Goal: Check status: Check status

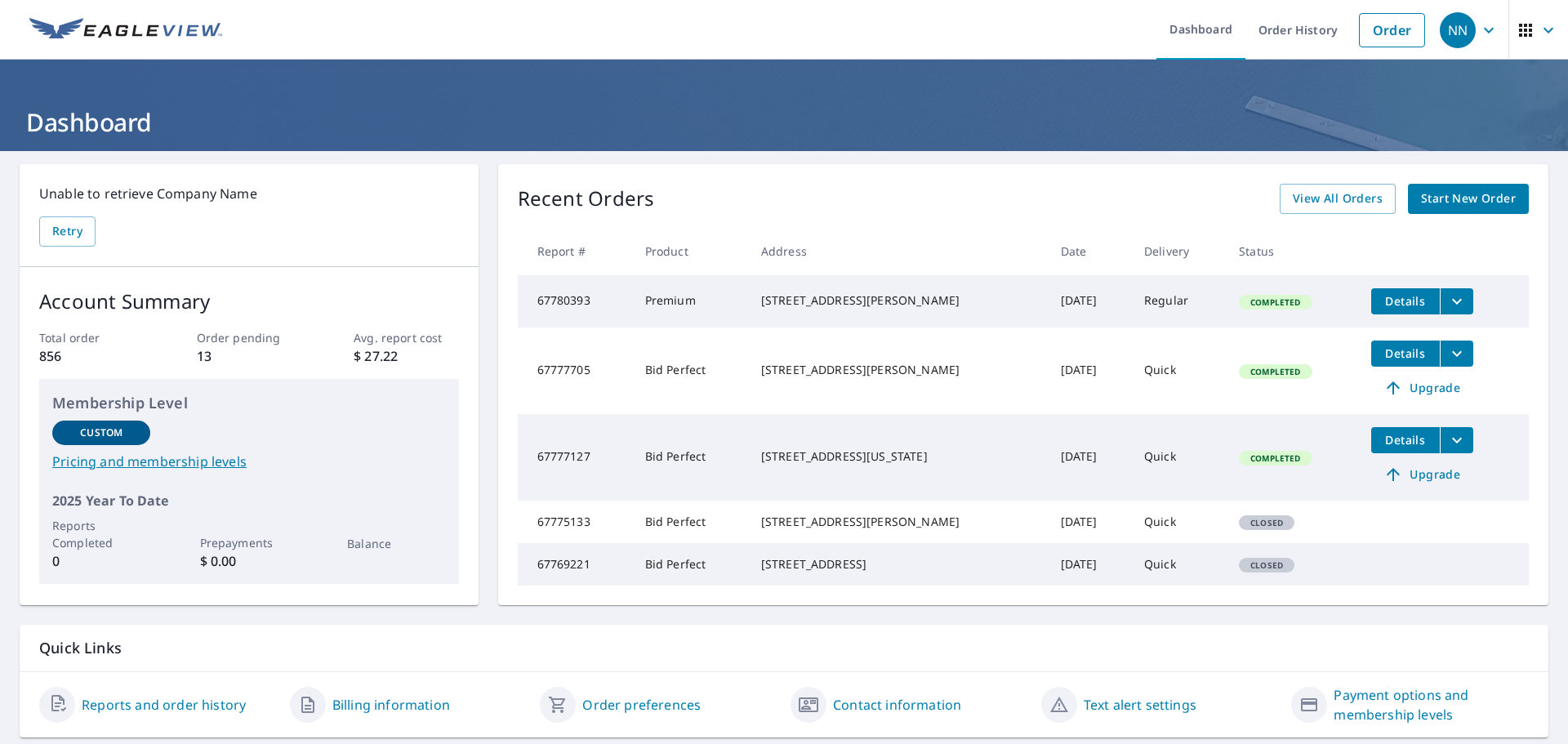
click at [1452, 356] on icon "filesDropdownBtn-67777705" at bounding box center [1456, 353] width 9 height 6
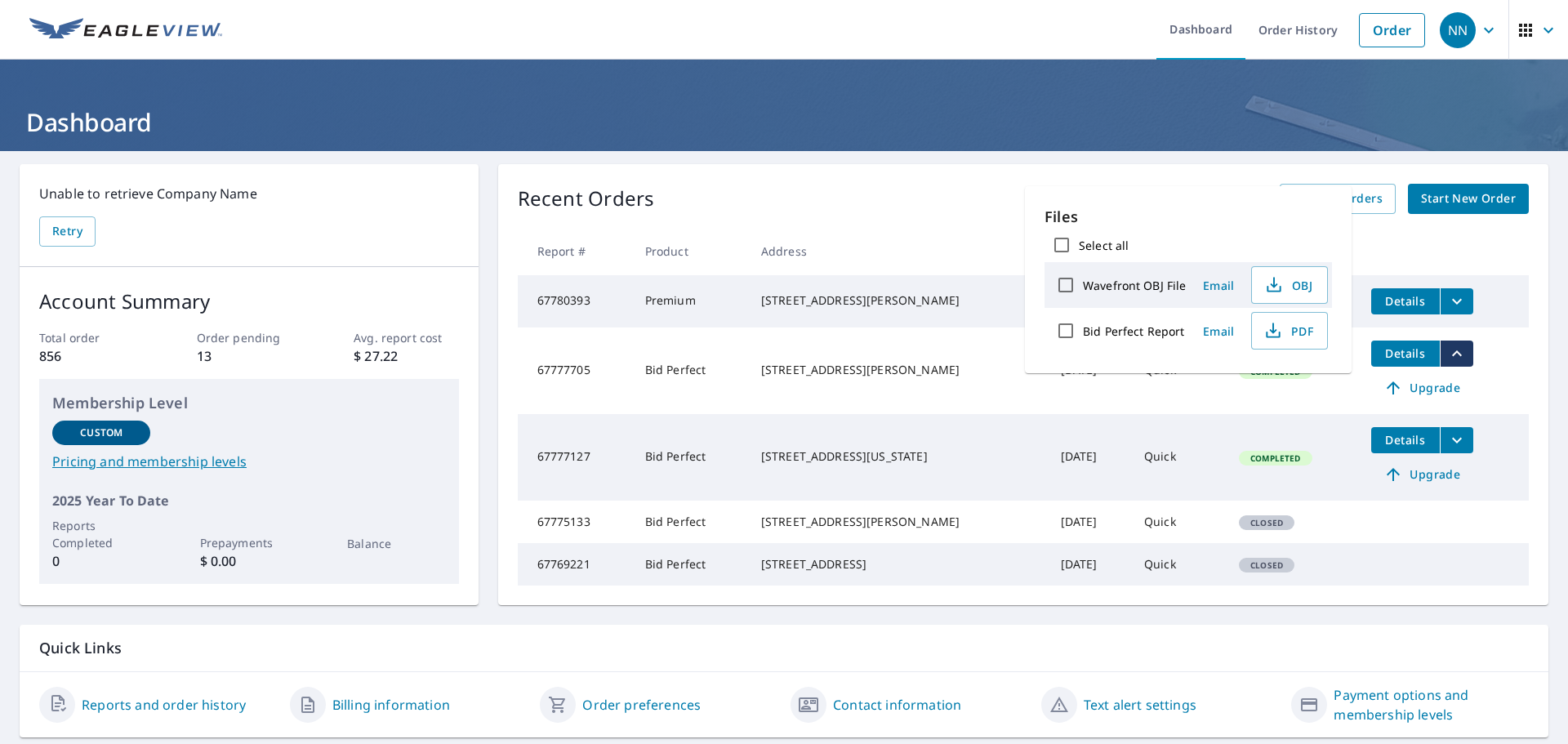
click at [1452, 356] on icon "filesDropdownBtn-67777705" at bounding box center [1456, 353] width 9 height 6
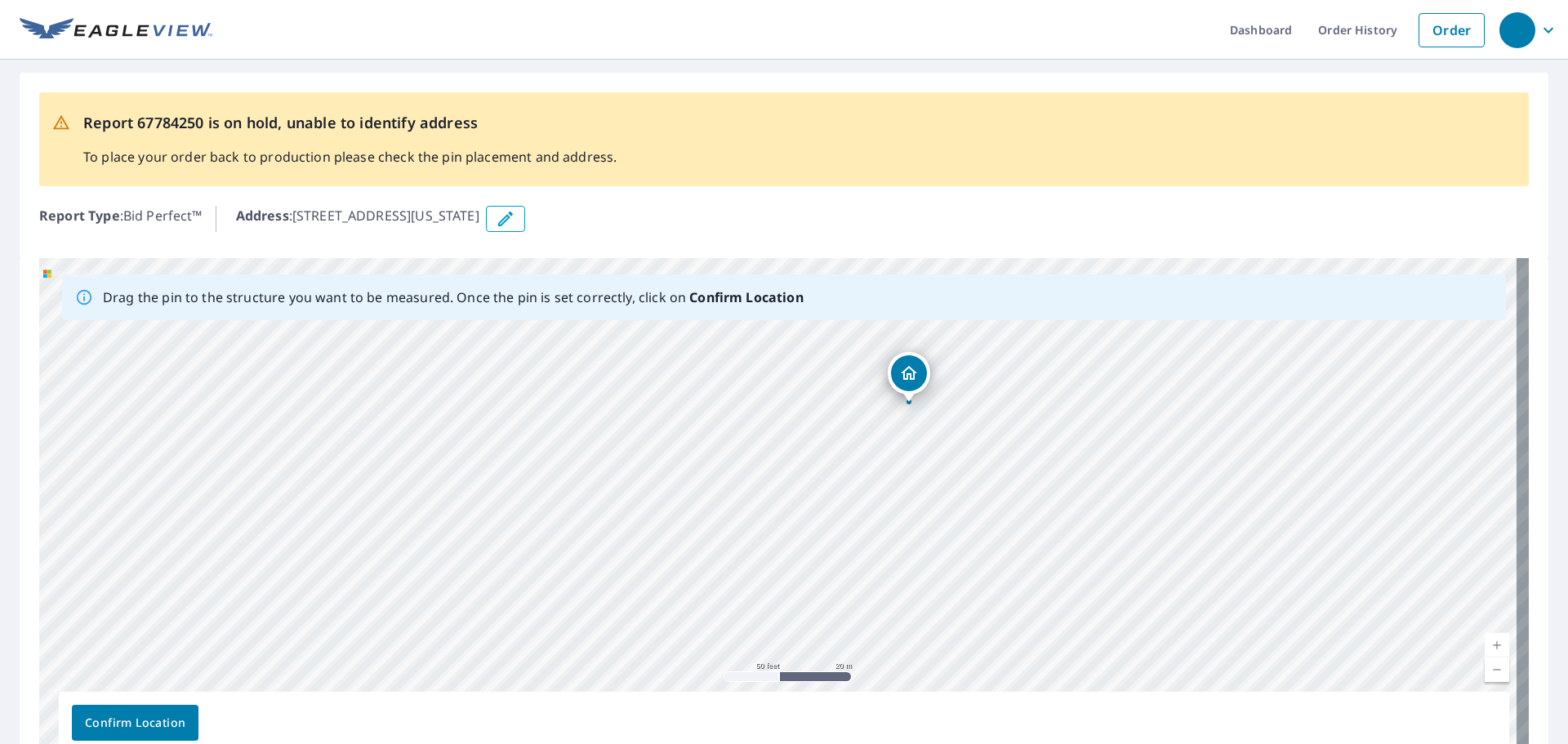
drag, startPoint x: 899, startPoint y: 474, endPoint x: 909, endPoint y: 373, distance: 101.5
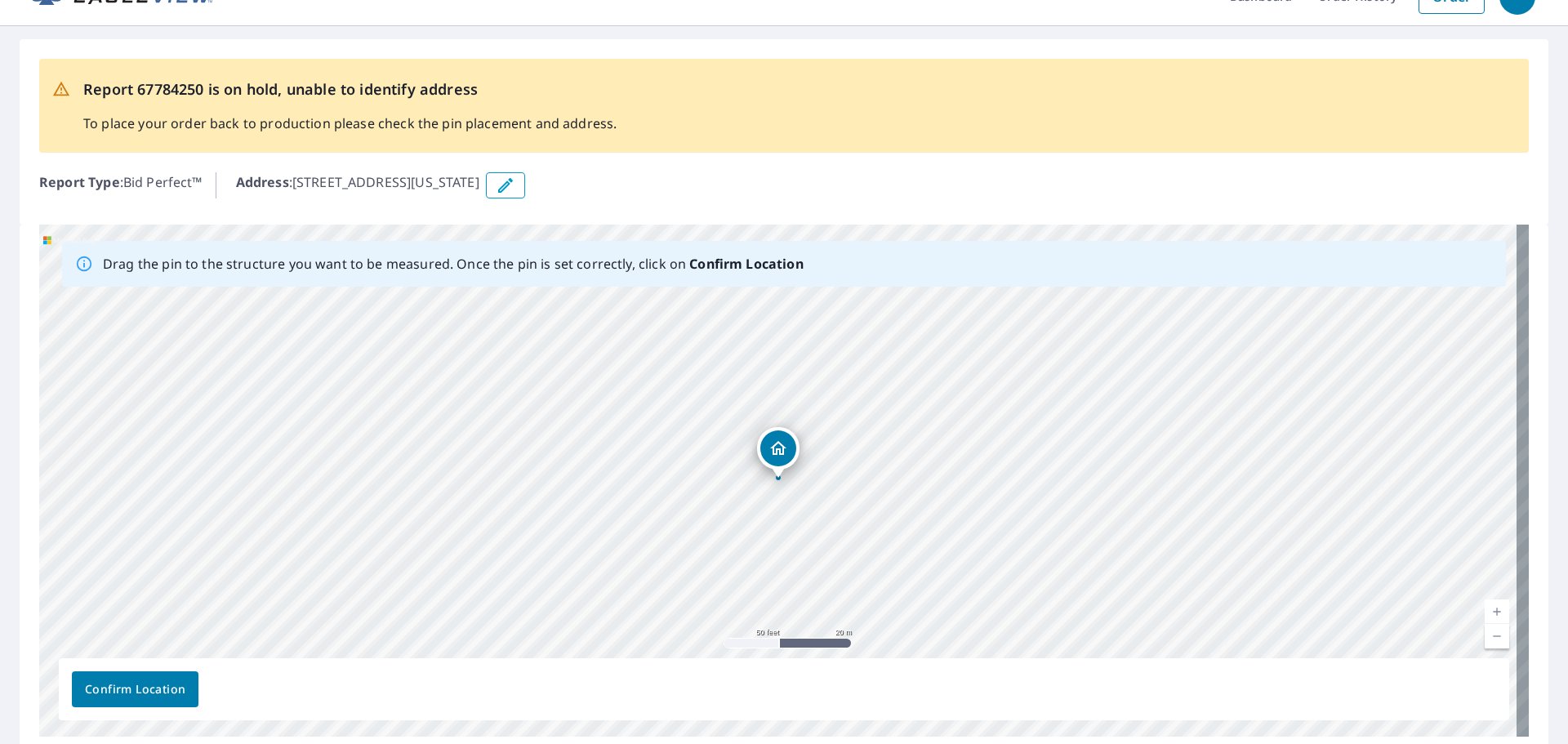
scroll to position [82, 0]
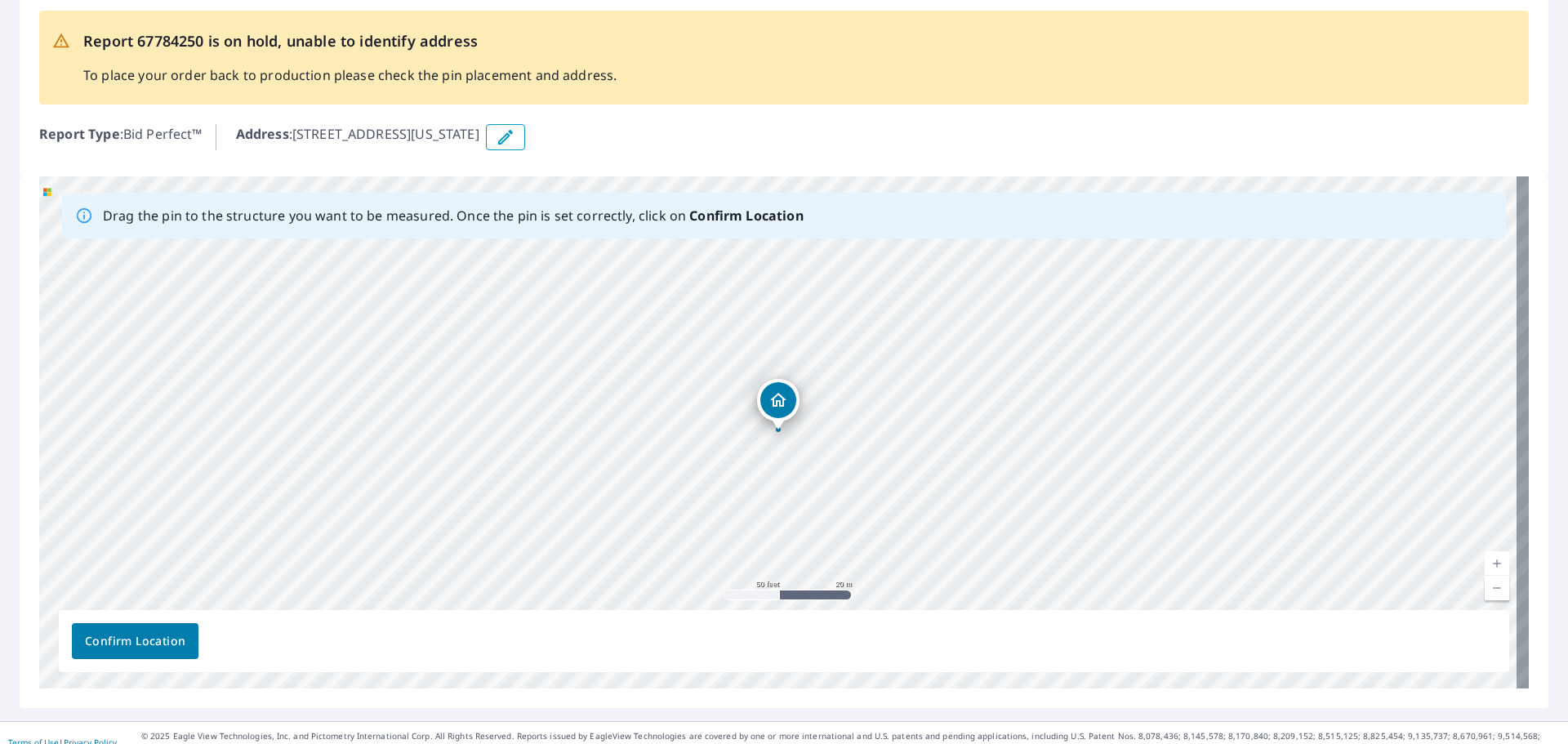
click at [154, 638] on span "Confirm Location" at bounding box center [136, 642] width 101 height 20
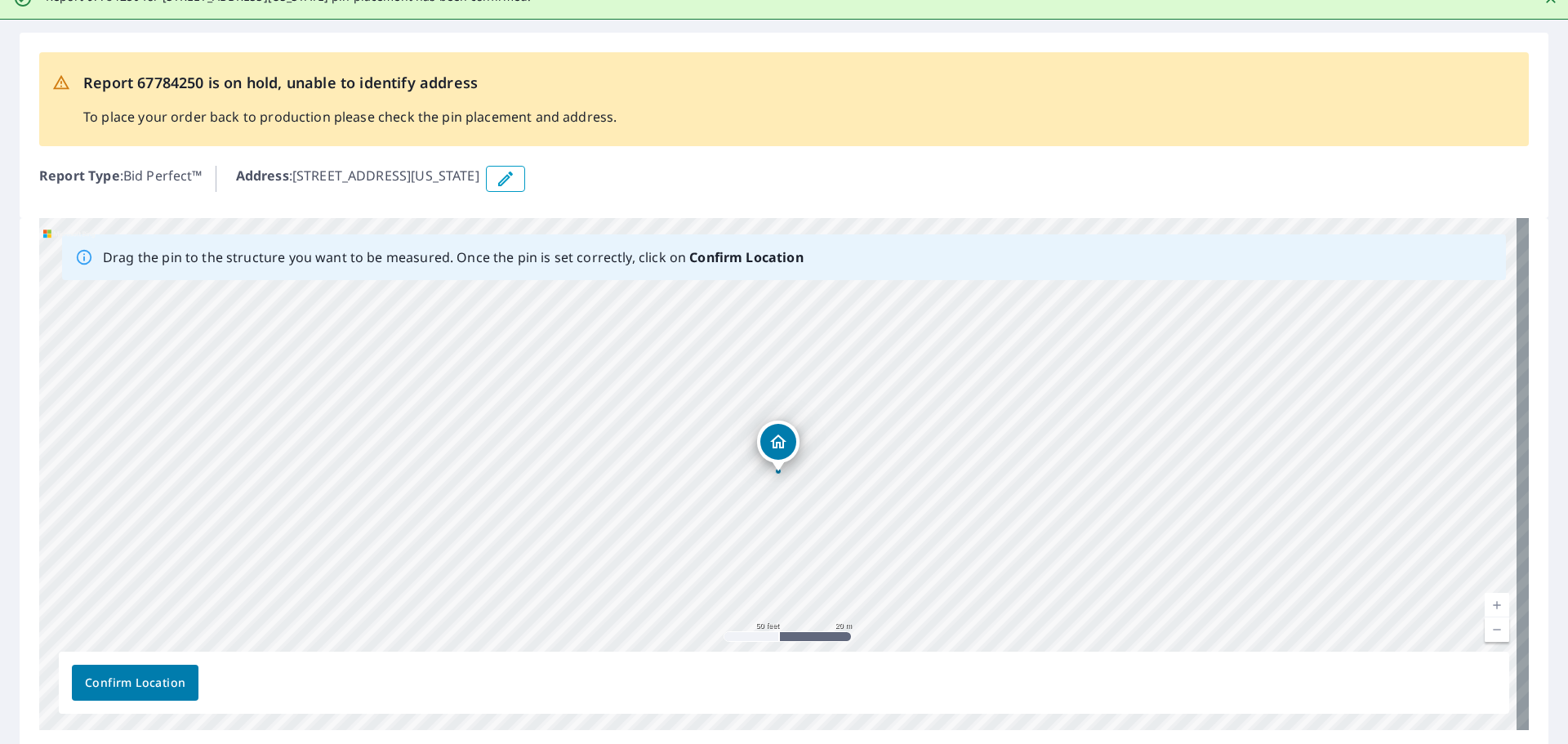
scroll to position [0, 0]
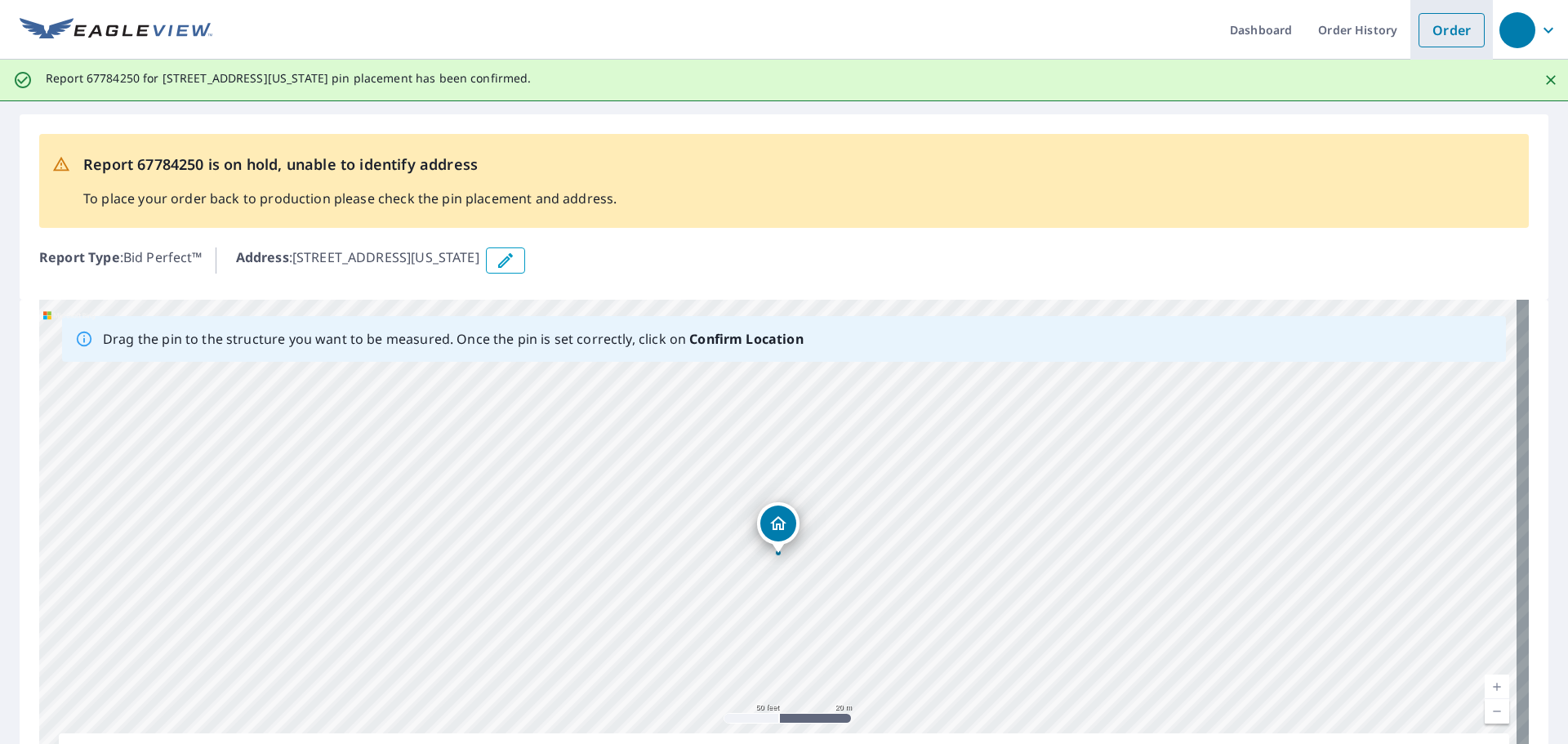
click at [1443, 25] on link "Order" at bounding box center [1452, 30] width 67 height 34
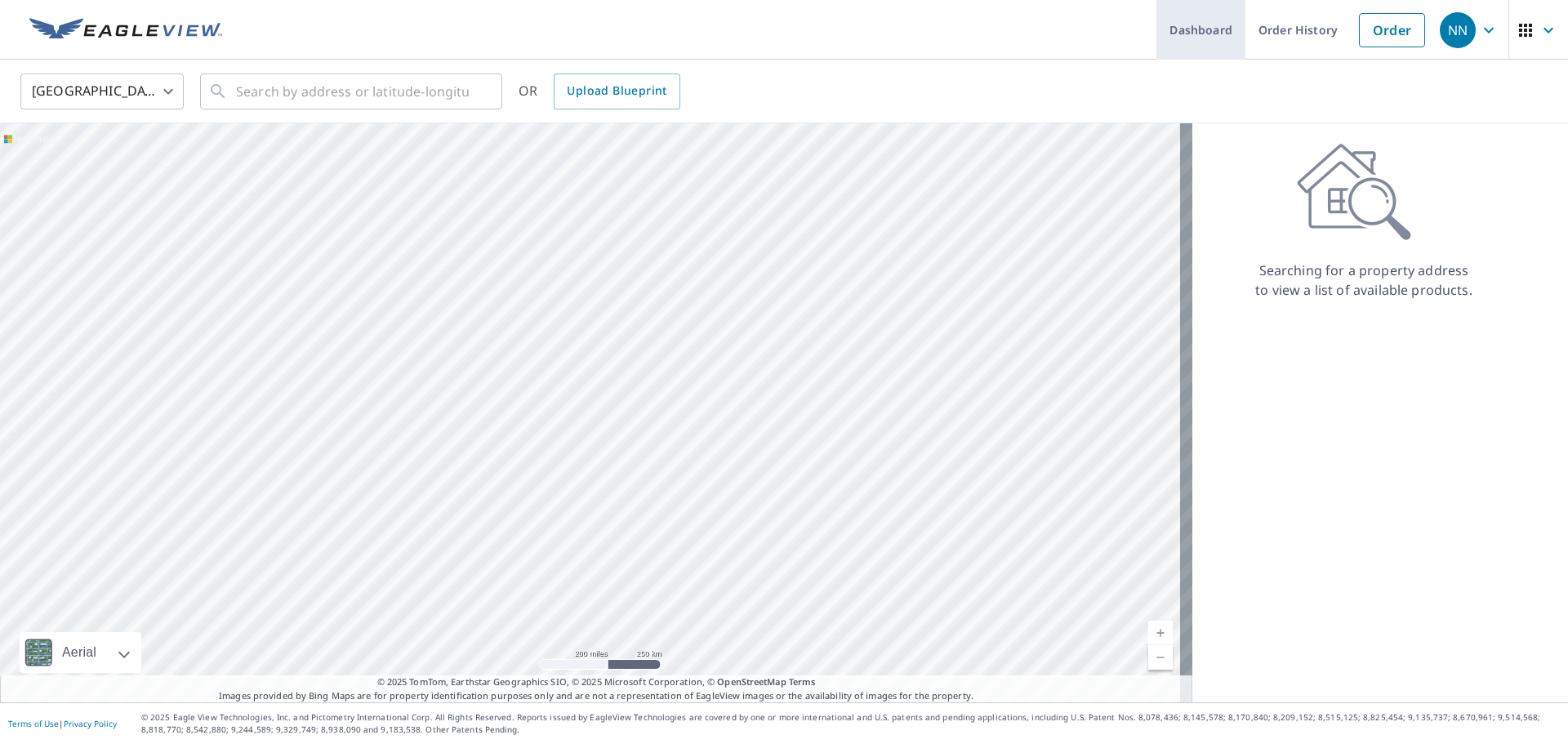
click at [1193, 37] on link "Dashboard" at bounding box center [1200, 30] width 89 height 60
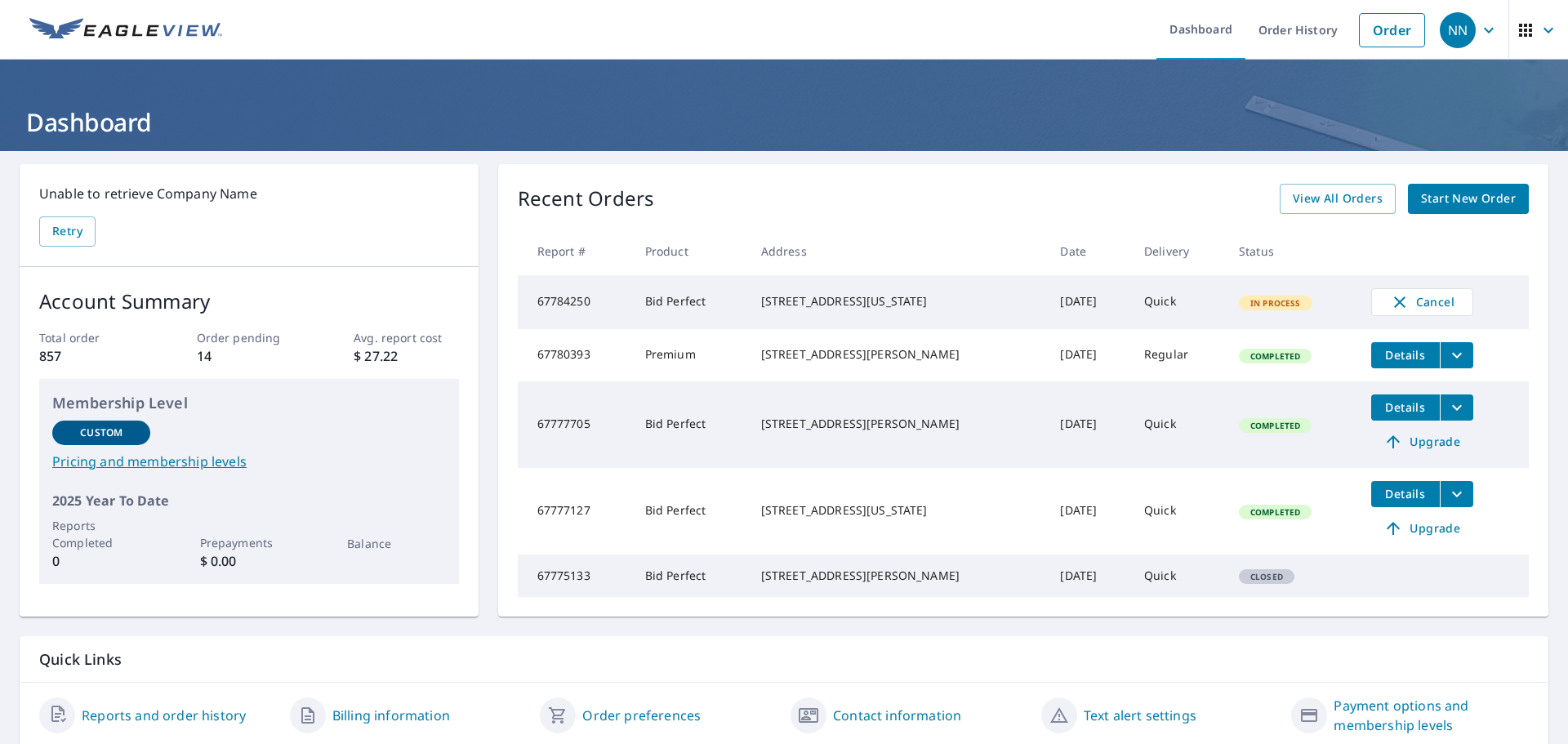
click at [1246, 305] on span "In Process" at bounding box center [1275, 302] width 70 height 11
click at [1047, 300] on td "Oct 08, 2025" at bounding box center [1089, 302] width 84 height 54
